Goal: Information Seeking & Learning: Learn about a topic

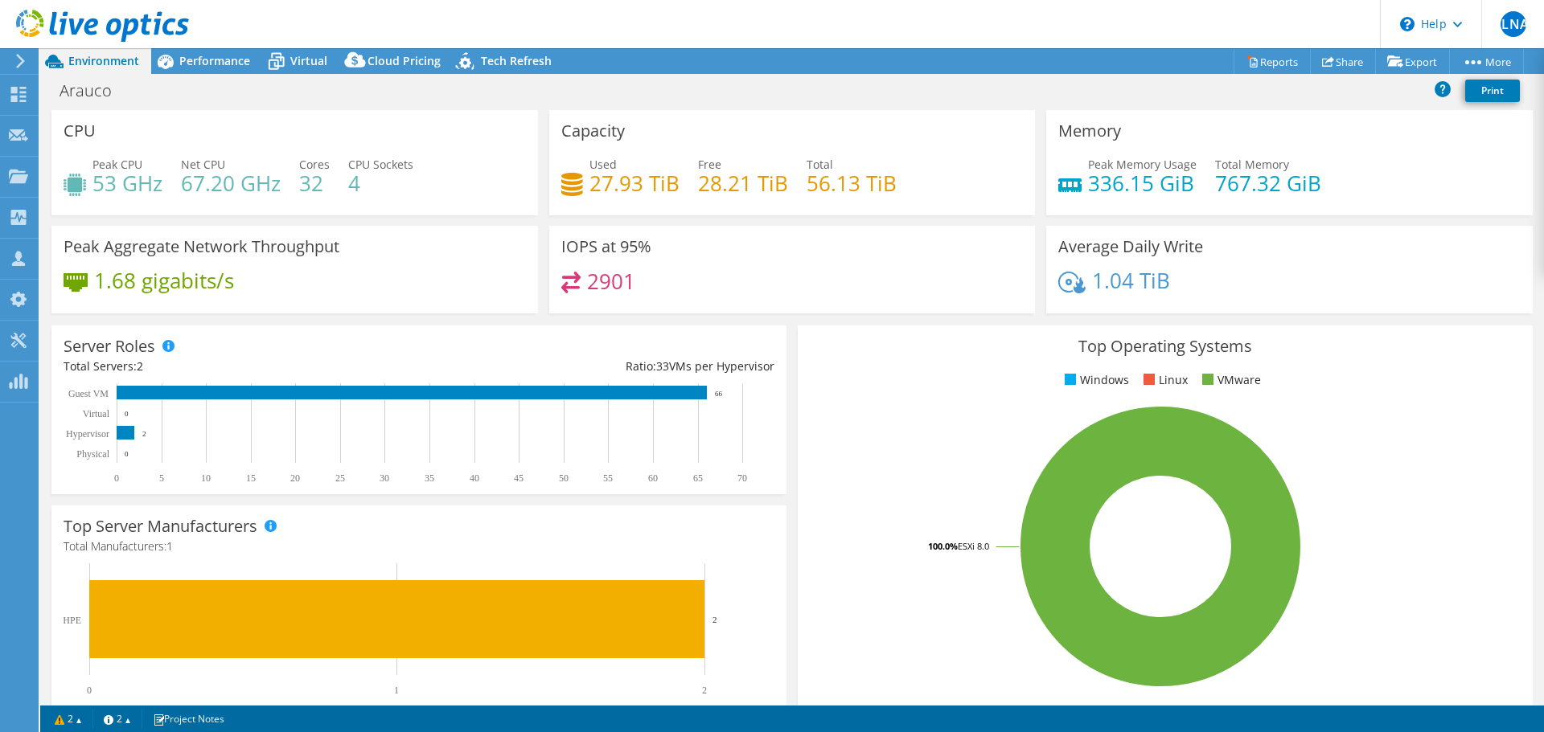
select select "USEast"
select select "USD"
click at [88, 30] on use at bounding box center [102, 26] width 173 height 32
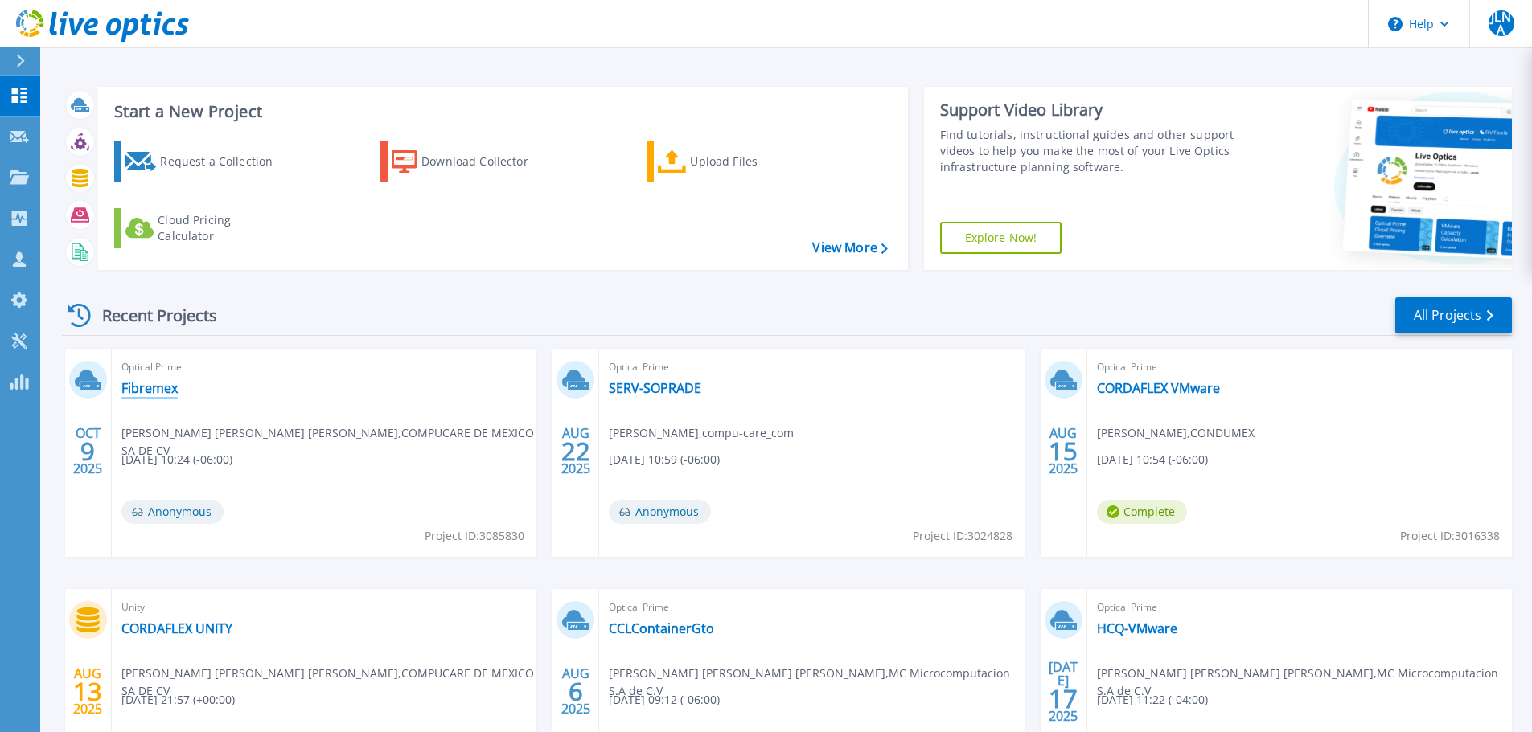
click at [135, 380] on link "Fibremex" at bounding box center [149, 388] width 56 height 16
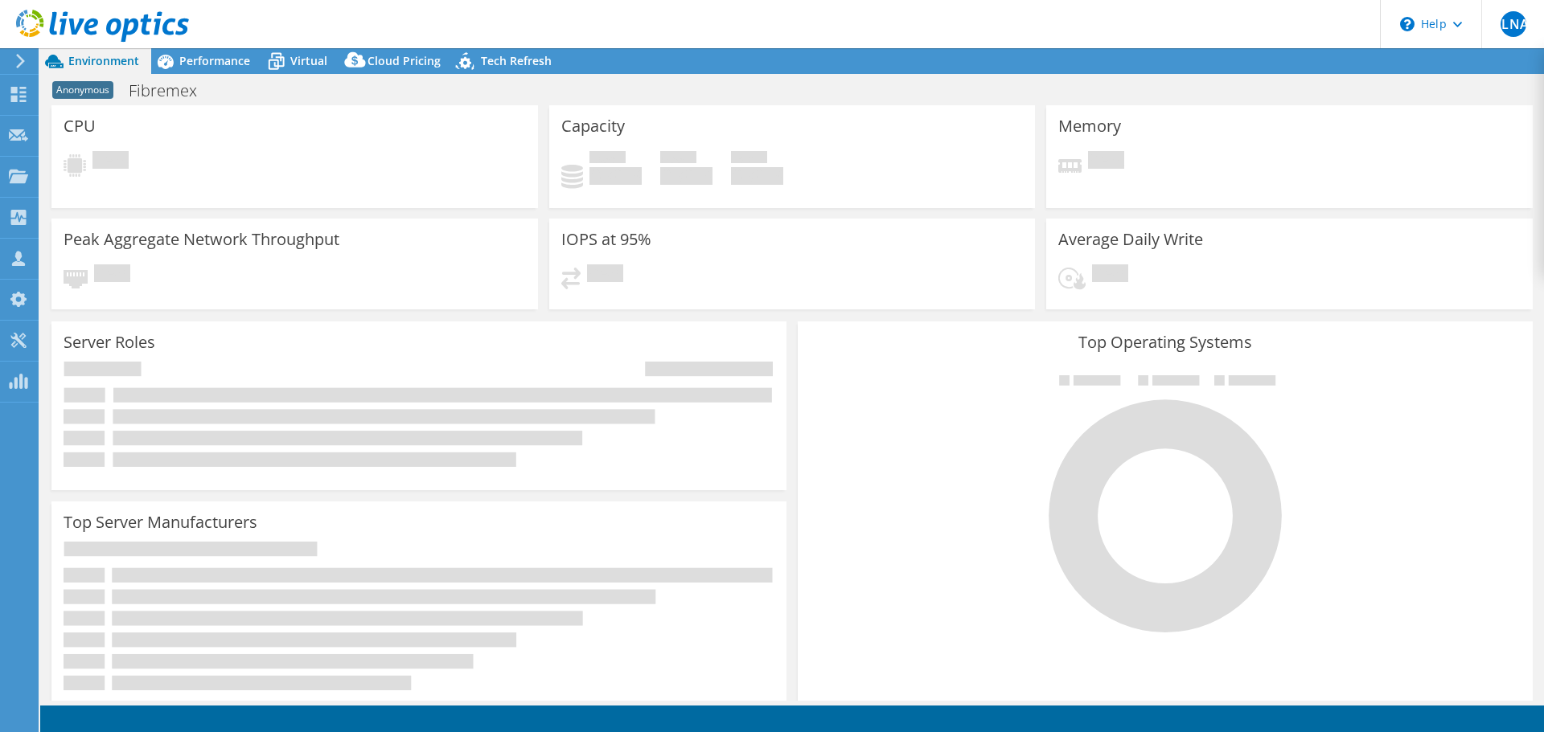
select select "USD"
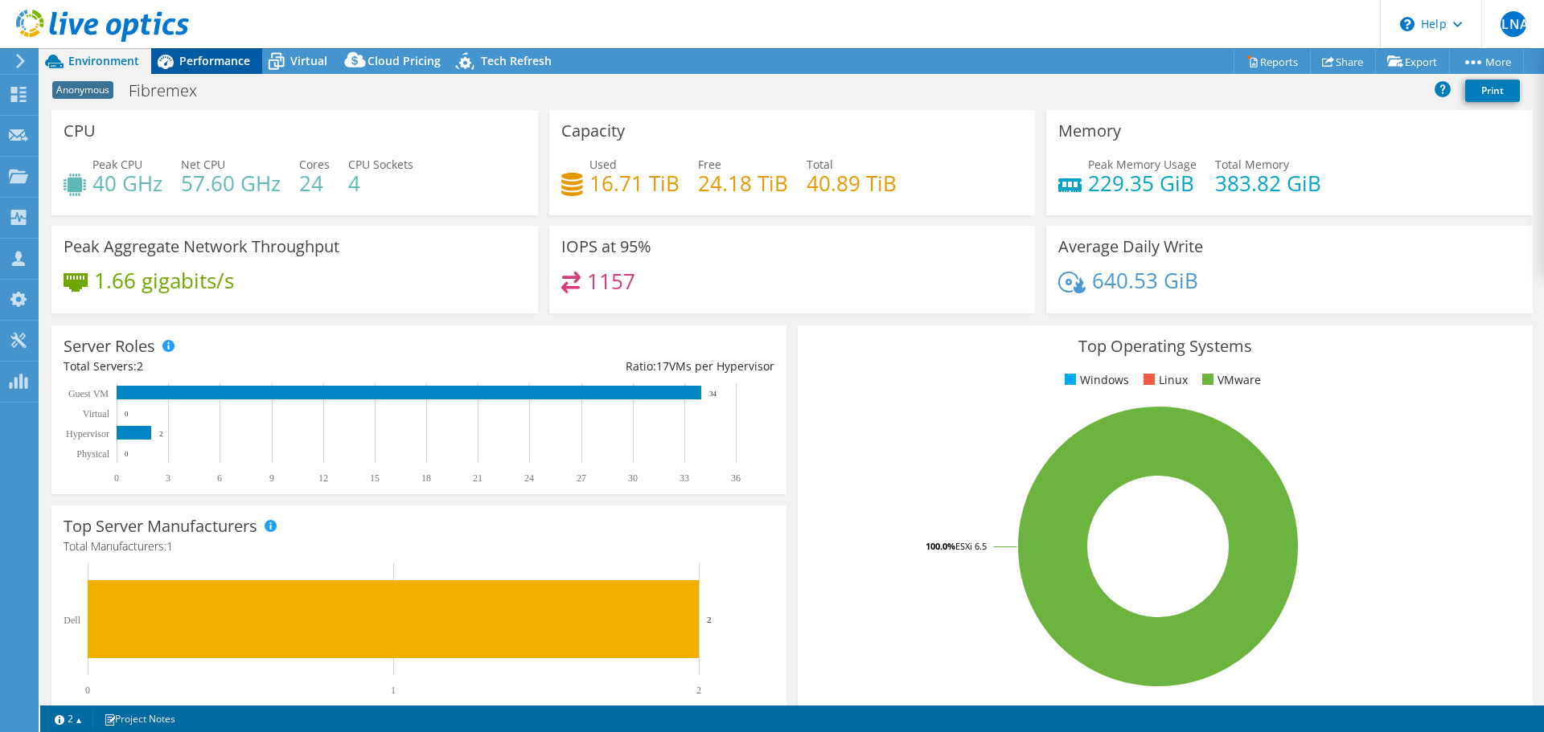
click at [207, 62] on span "Performance" at bounding box center [214, 60] width 71 height 15
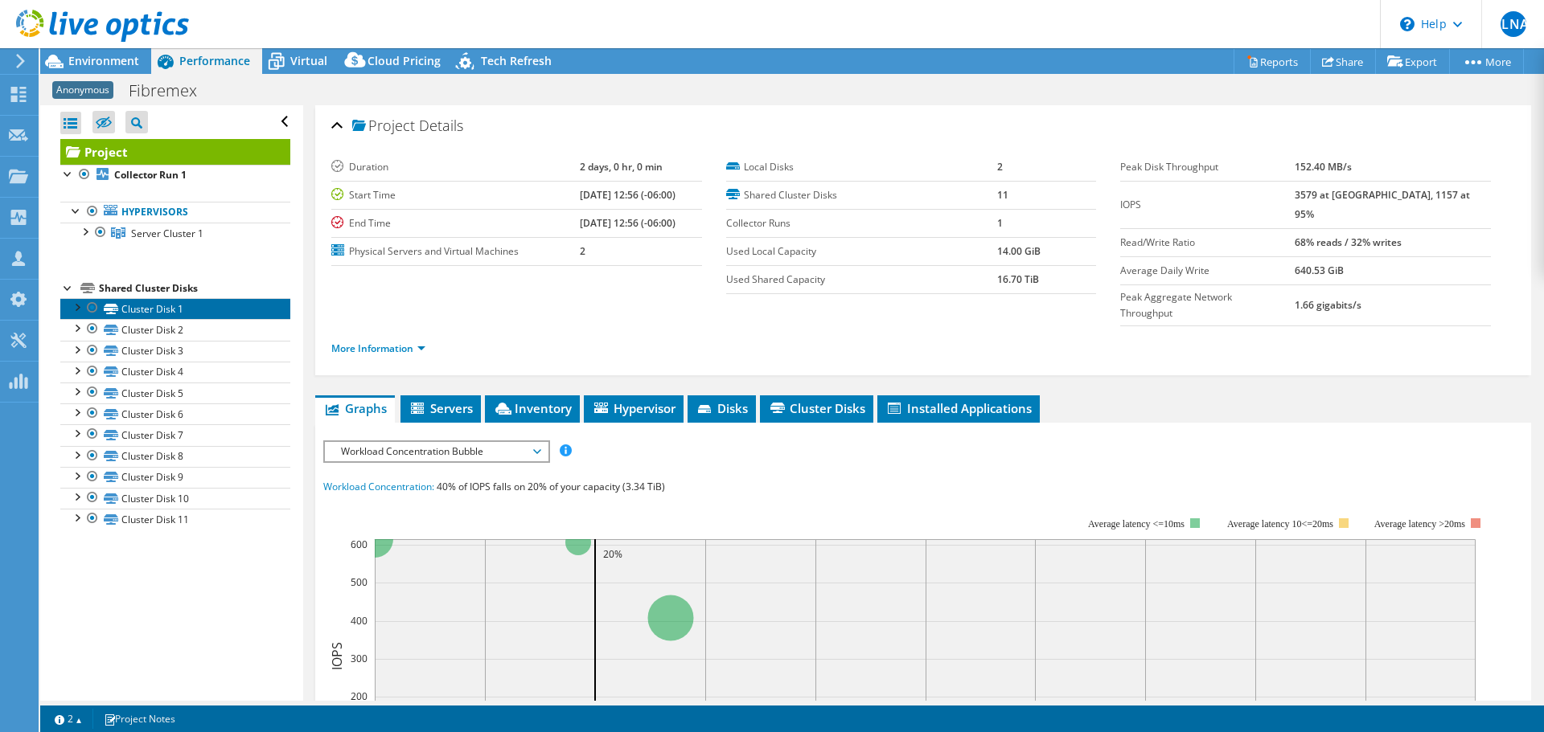
click at [205, 312] on link "Cluster Disk 1" at bounding box center [175, 308] width 230 height 21
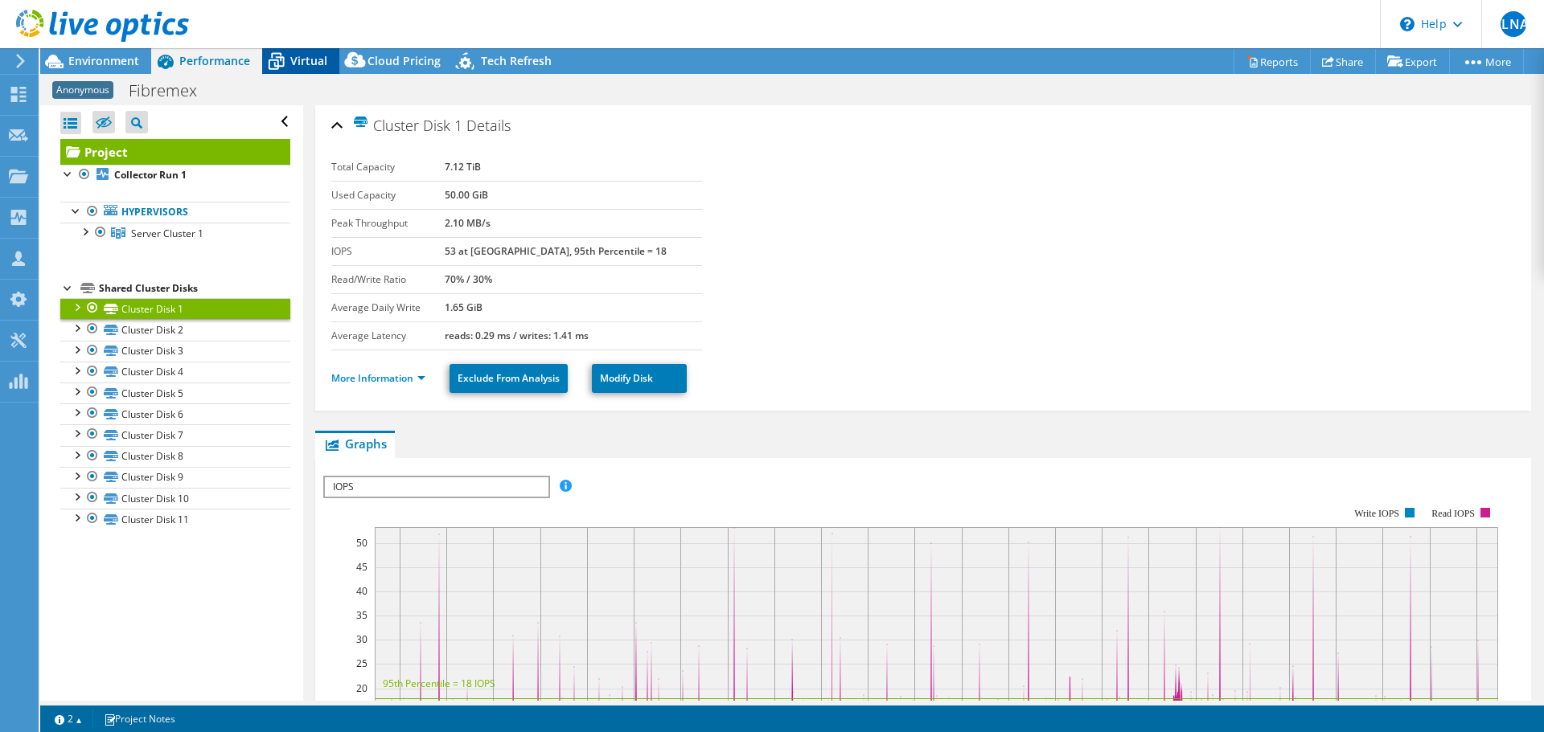
click at [325, 67] on span "Virtual" at bounding box center [308, 60] width 37 height 15
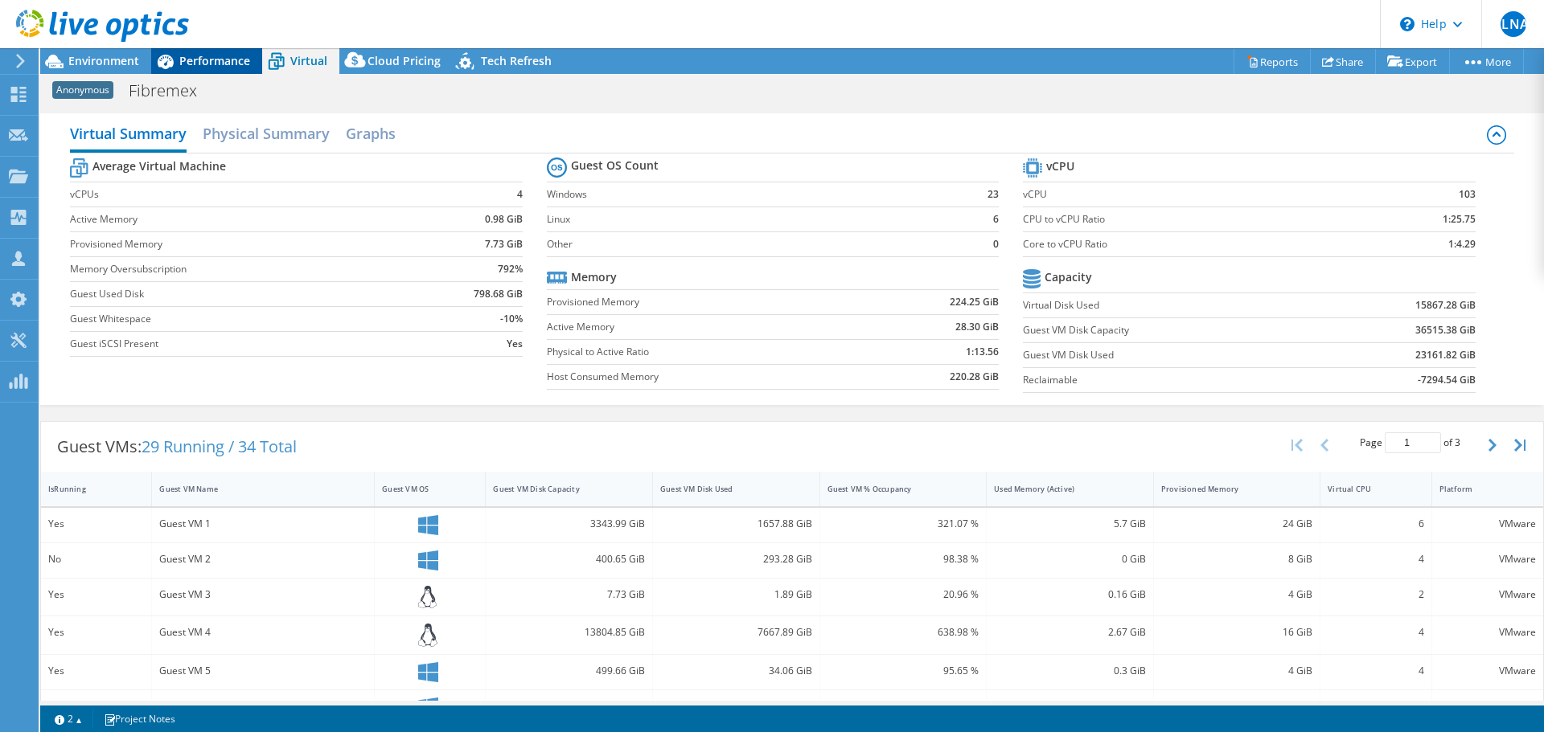
click at [217, 66] on span "Performance" at bounding box center [214, 60] width 71 height 15
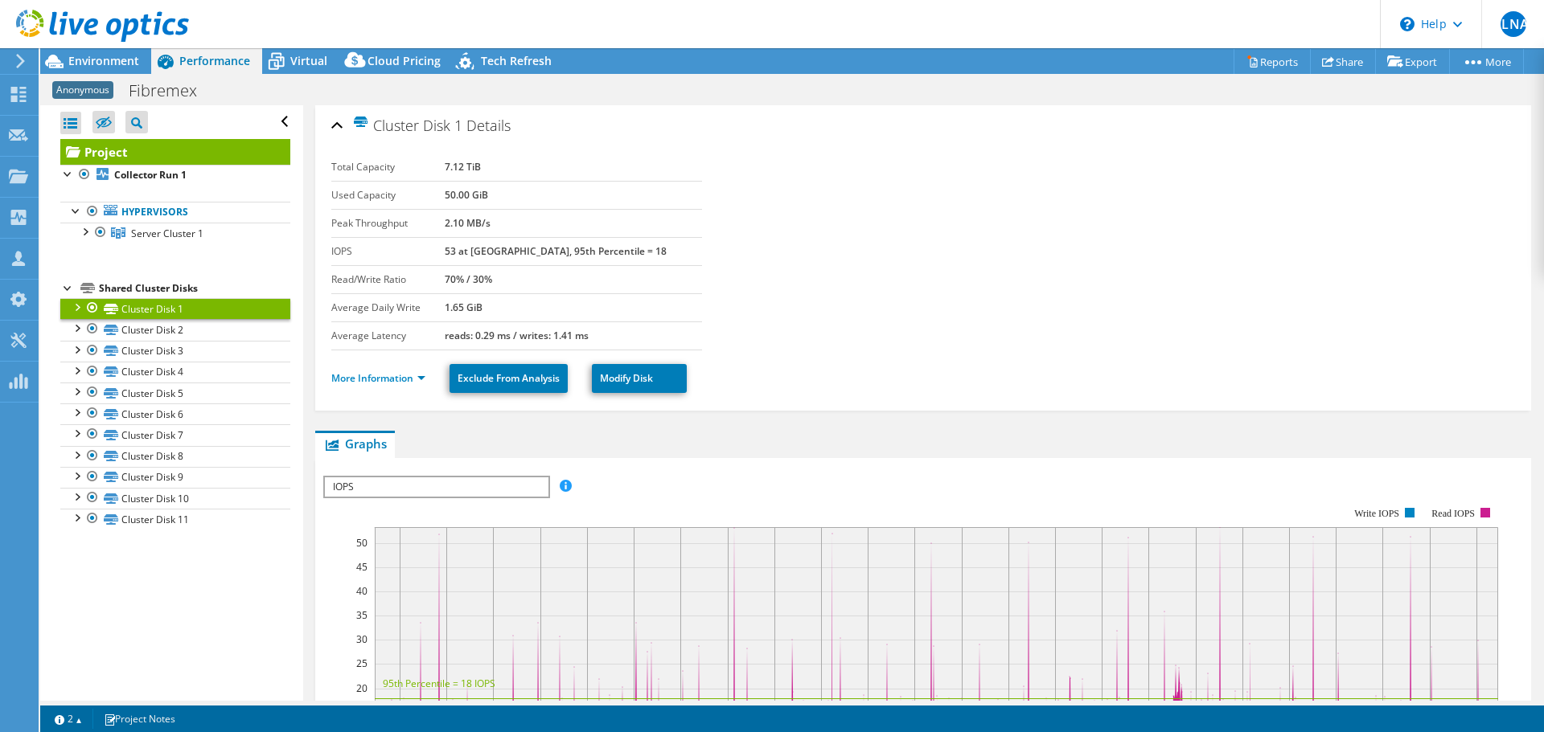
click at [79, 306] on div at bounding box center [76, 306] width 16 height 16
click at [76, 368] on div at bounding box center [76, 370] width 16 height 16
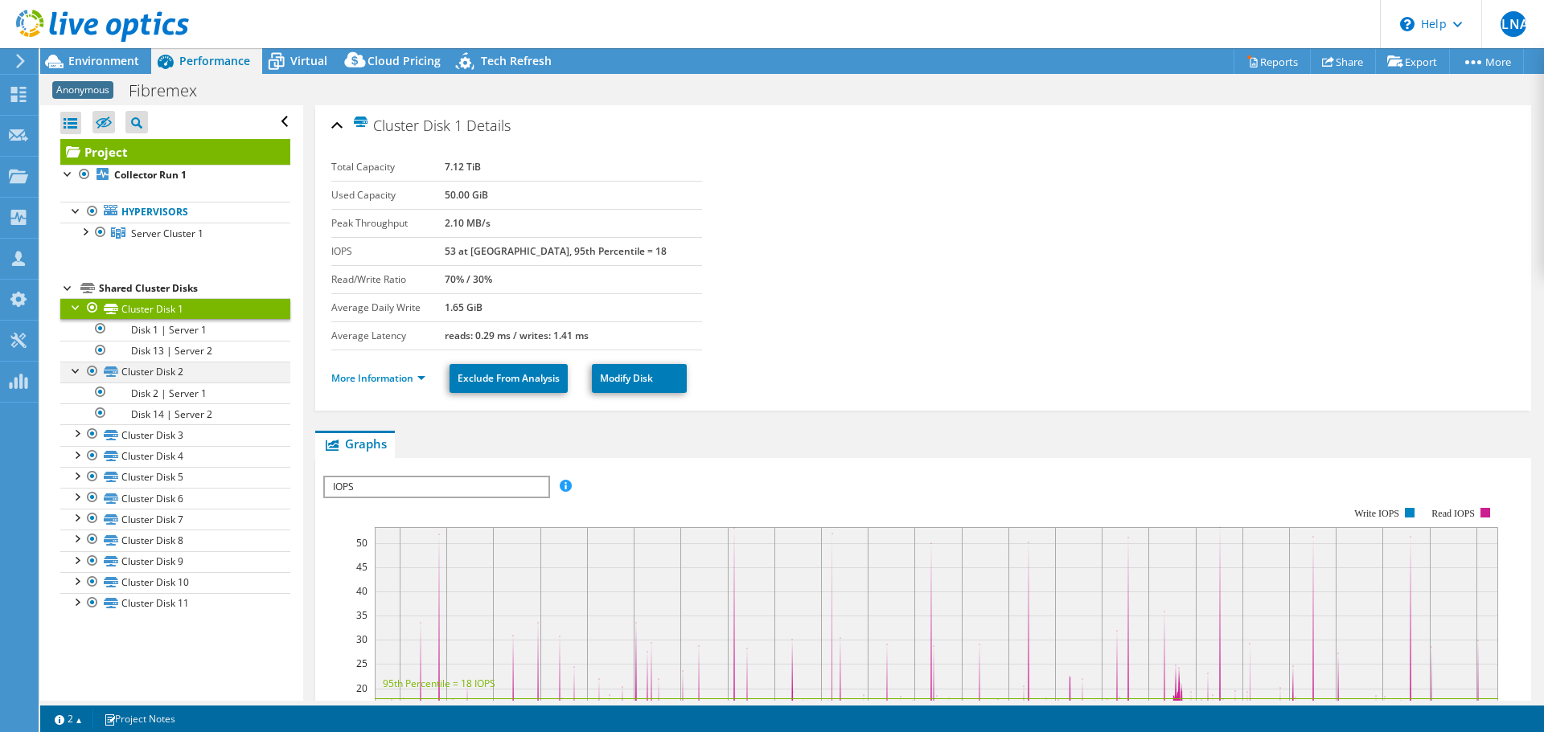
click at [77, 368] on div at bounding box center [76, 370] width 16 height 16
click at [72, 314] on div at bounding box center [76, 306] width 16 height 16
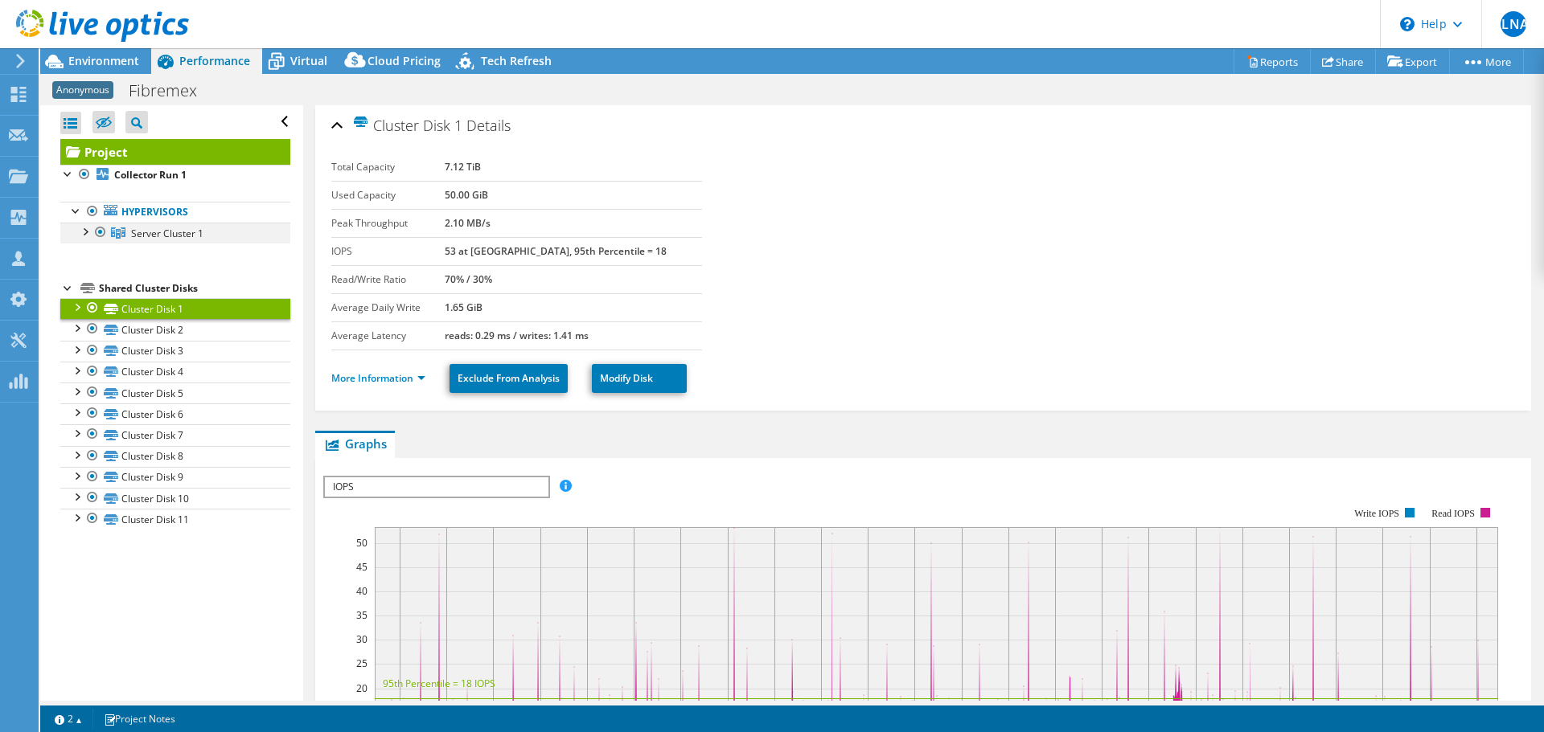
click at [80, 236] on div at bounding box center [84, 231] width 16 height 16
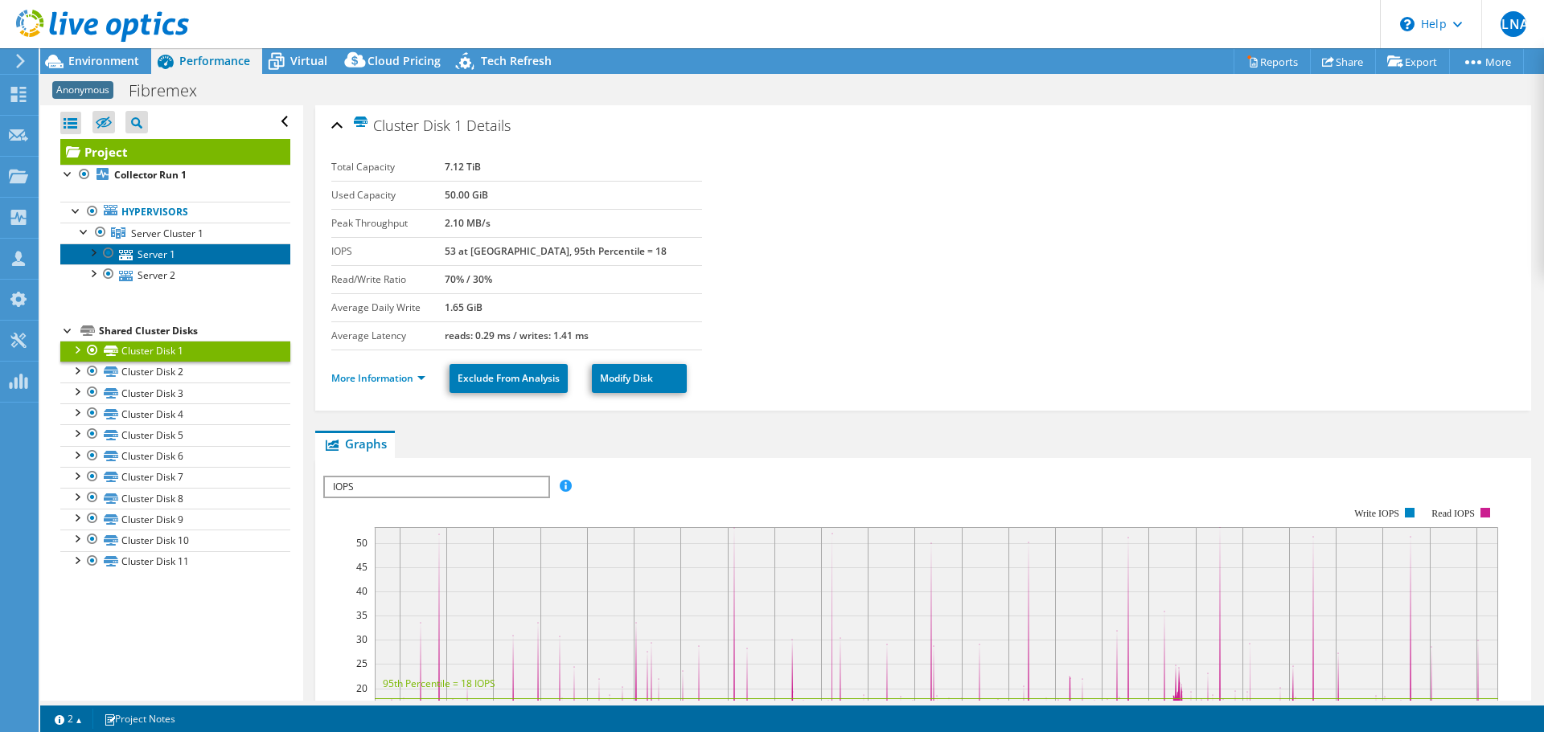
click at [165, 258] on link "Server 1" at bounding box center [175, 254] width 230 height 21
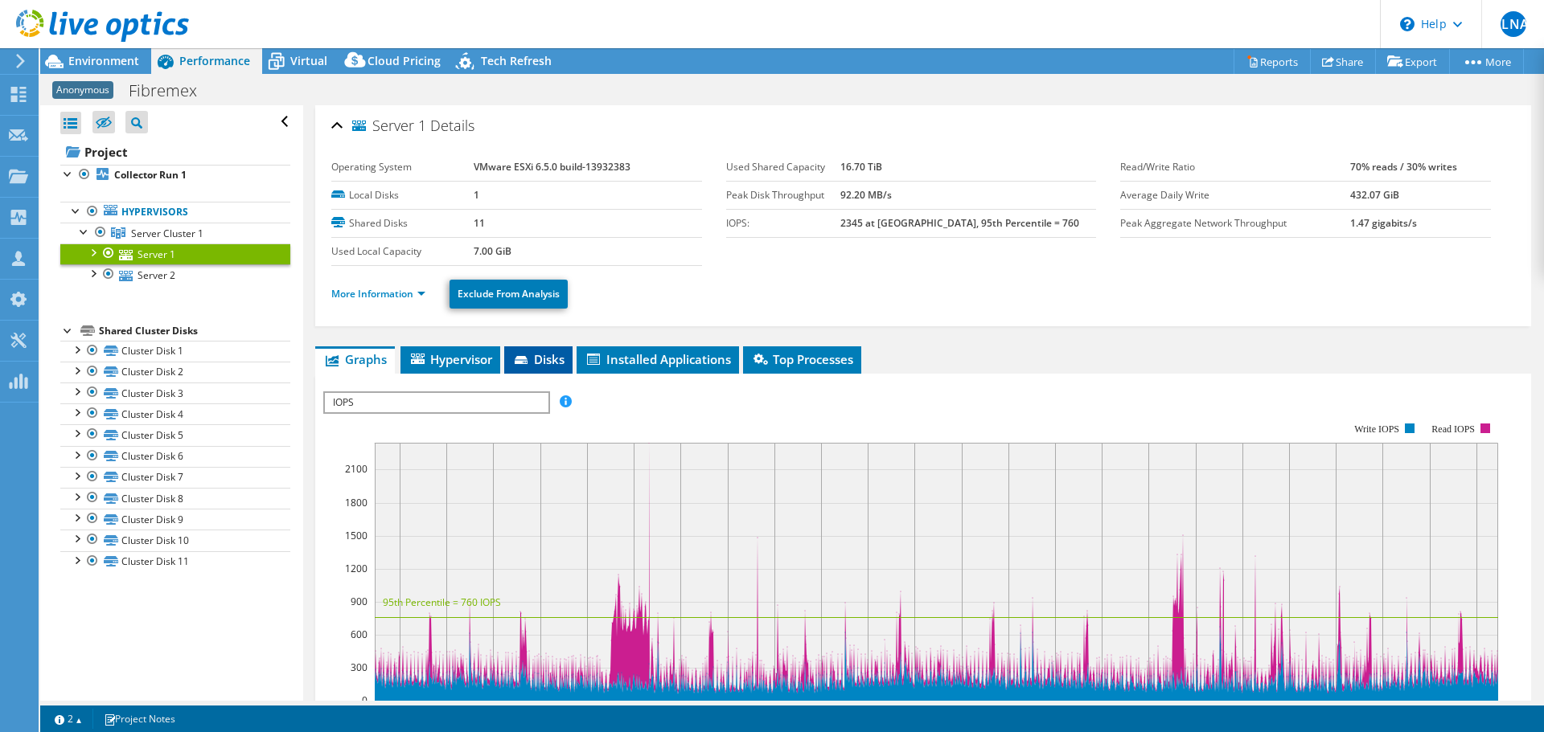
click at [559, 353] on span "Disks" at bounding box center [538, 359] width 52 height 16
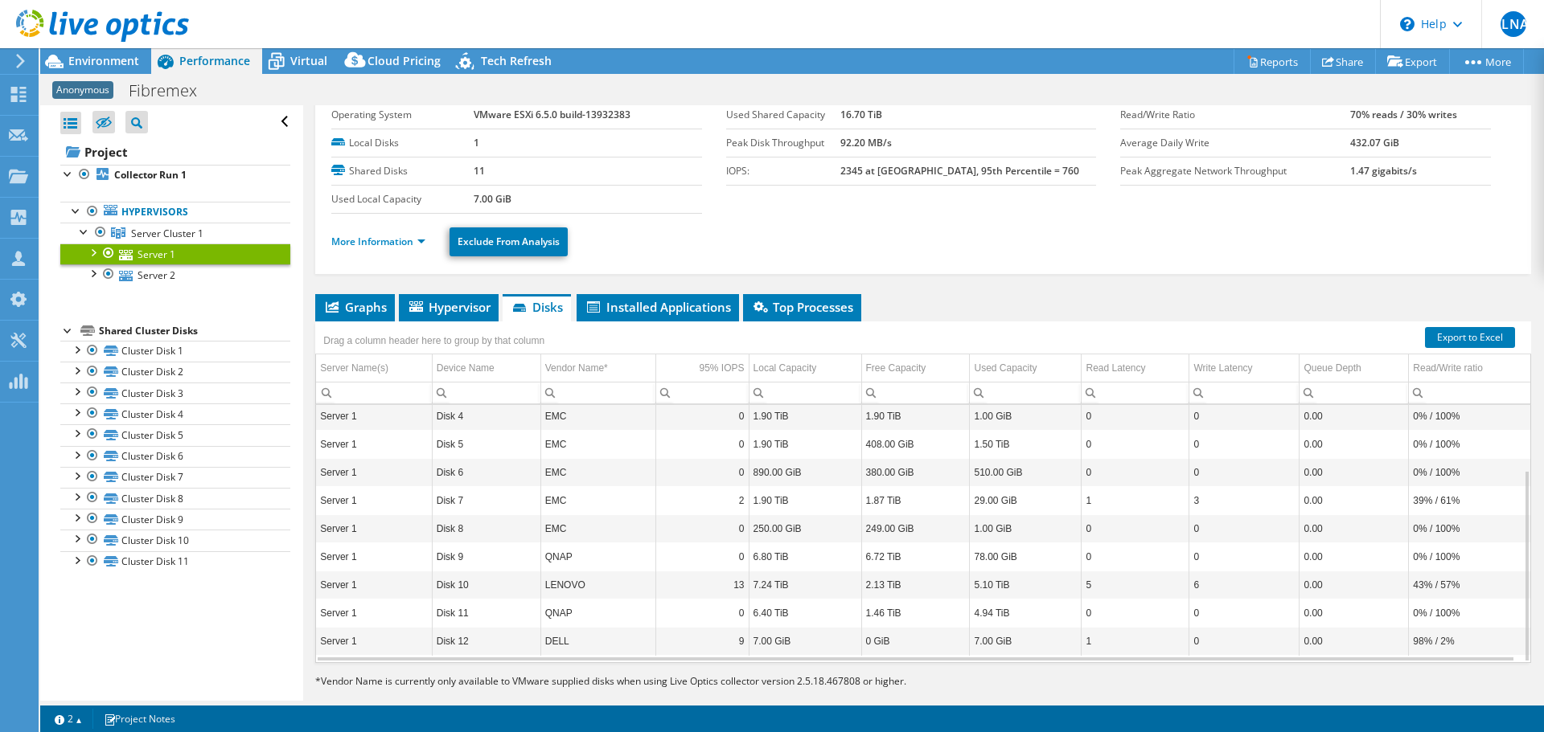
scroll to position [76, 0]
